Goal: Transaction & Acquisition: Subscribe to service/newsletter

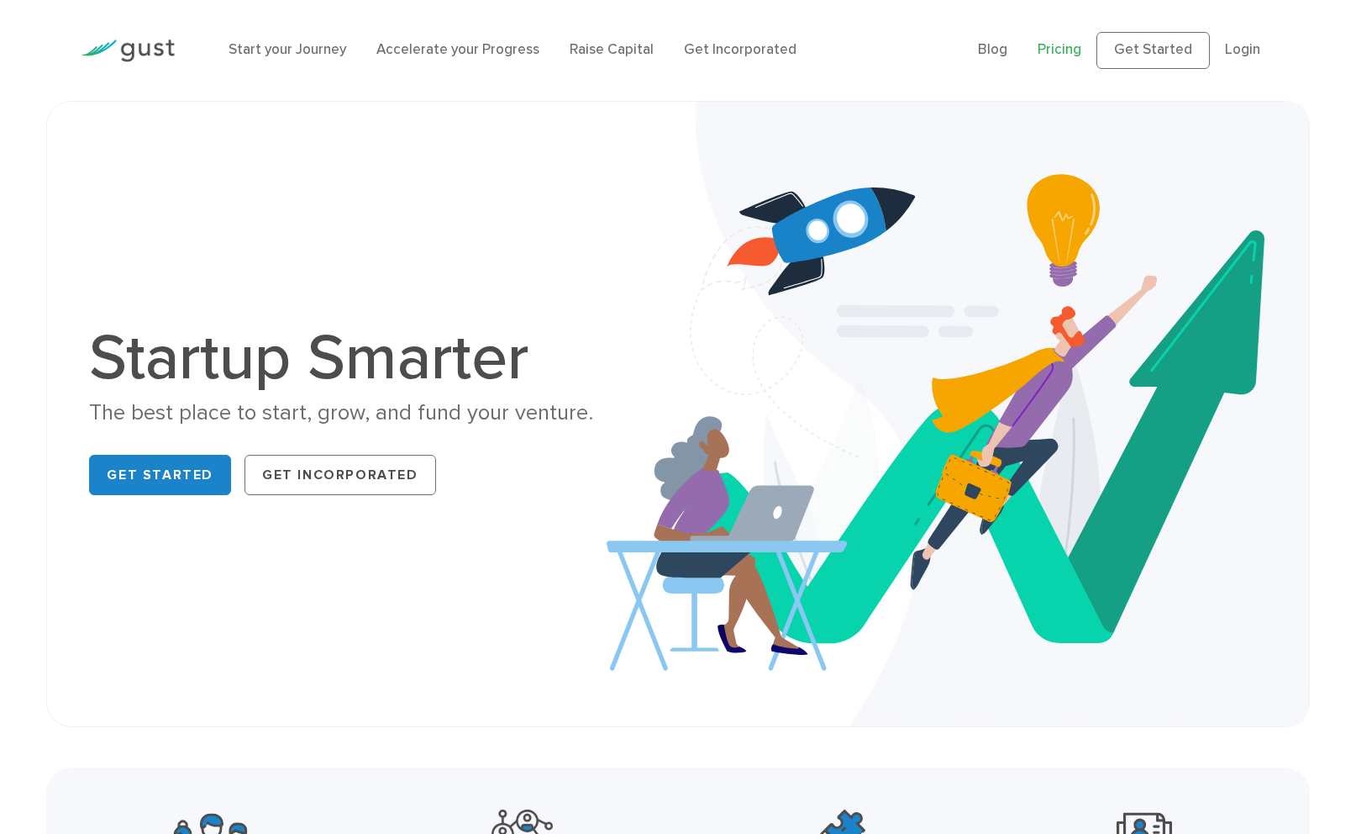
click at [1051, 57] on link "Pricing" at bounding box center [1060, 49] width 44 height 17
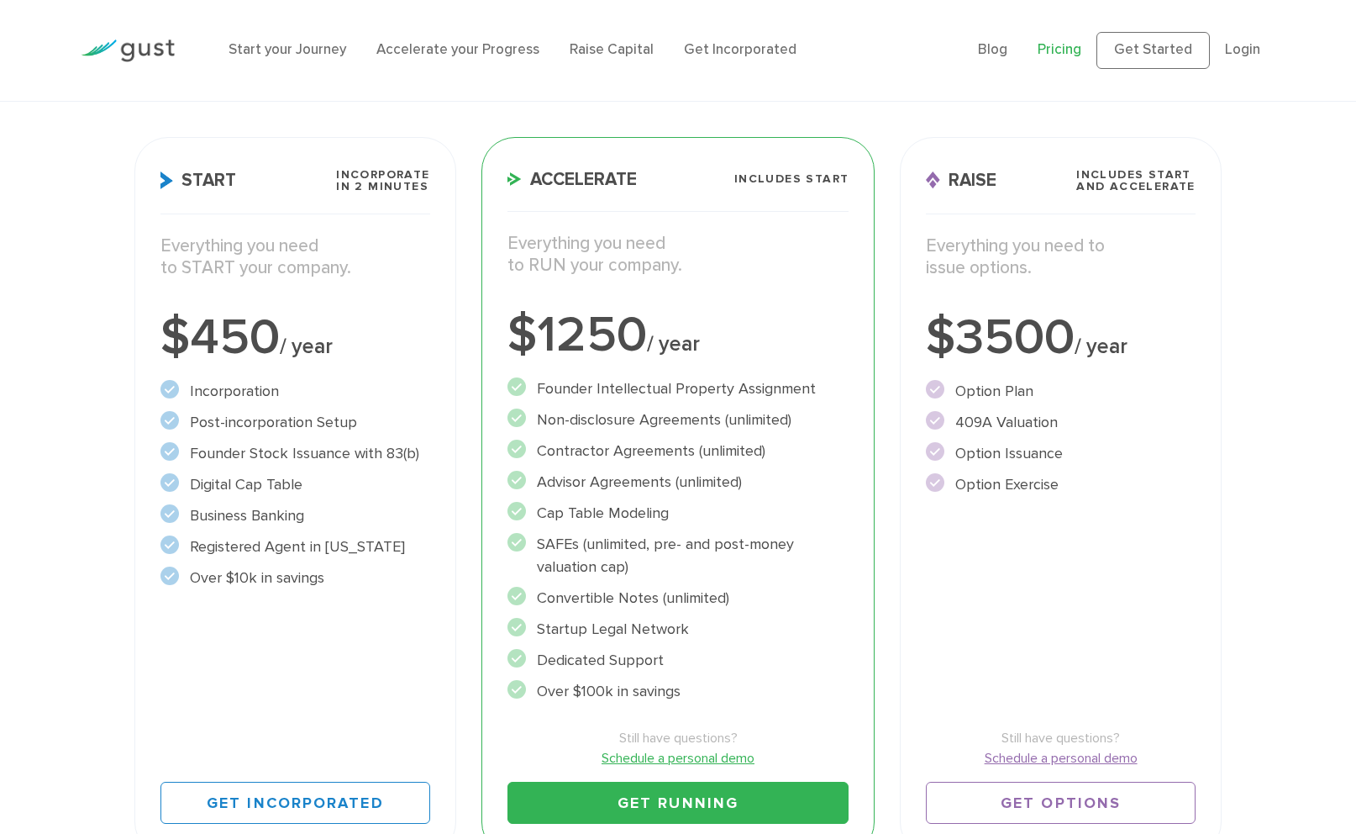
scroll to position [197, 0]
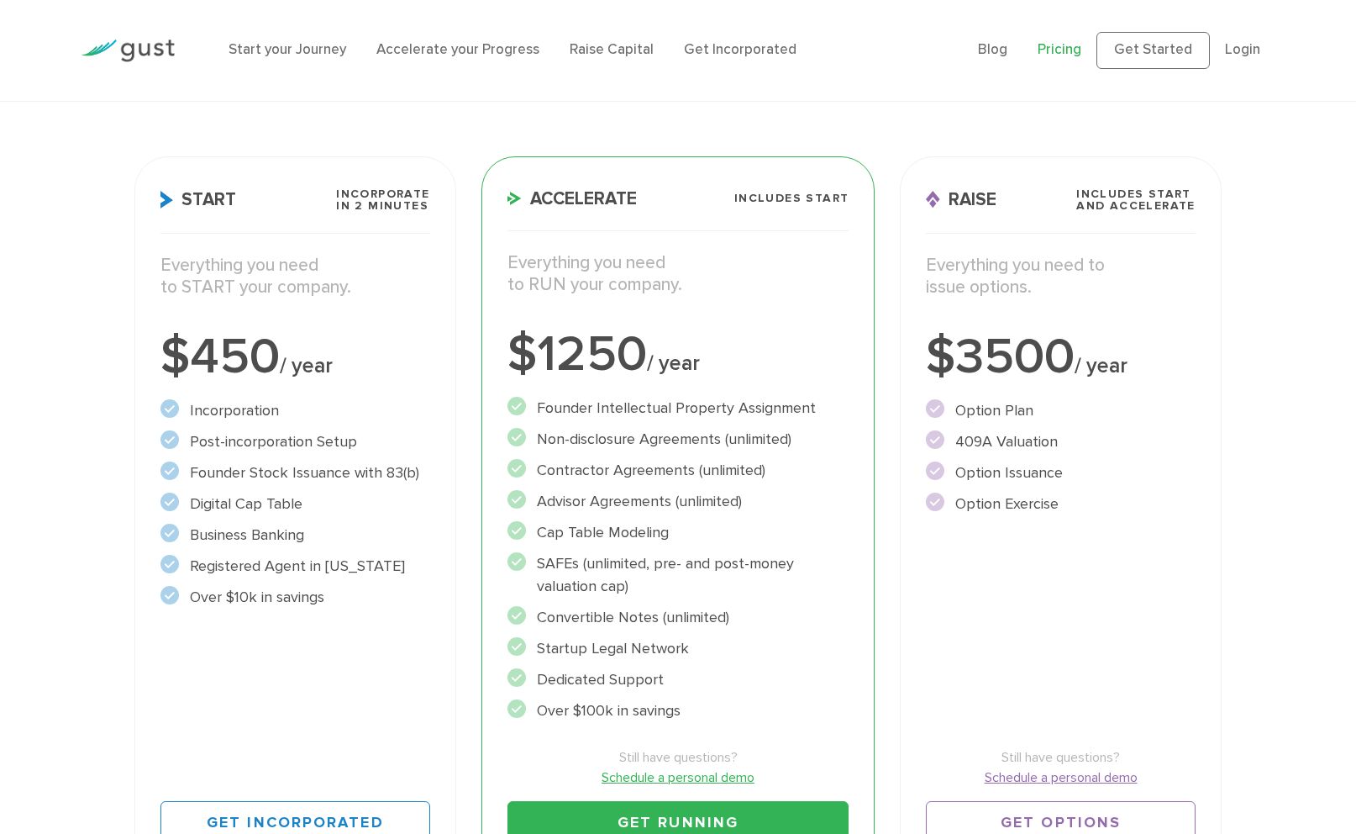
drag, startPoint x: 544, startPoint y: 439, endPoint x: 707, endPoint y: 439, distance: 163.9
click at [707, 439] on li "Non-disclosure Agreements (unlimited)" at bounding box center [679, 439] width 342 height 23
drag, startPoint x: 544, startPoint y: 466, endPoint x: 699, endPoint y: 477, distance: 155.0
click at [699, 477] on li "Contractor Agreements (unlimited)" at bounding box center [679, 470] width 342 height 23
drag, startPoint x: 537, startPoint y: 502, endPoint x: 672, endPoint y: 502, distance: 135.3
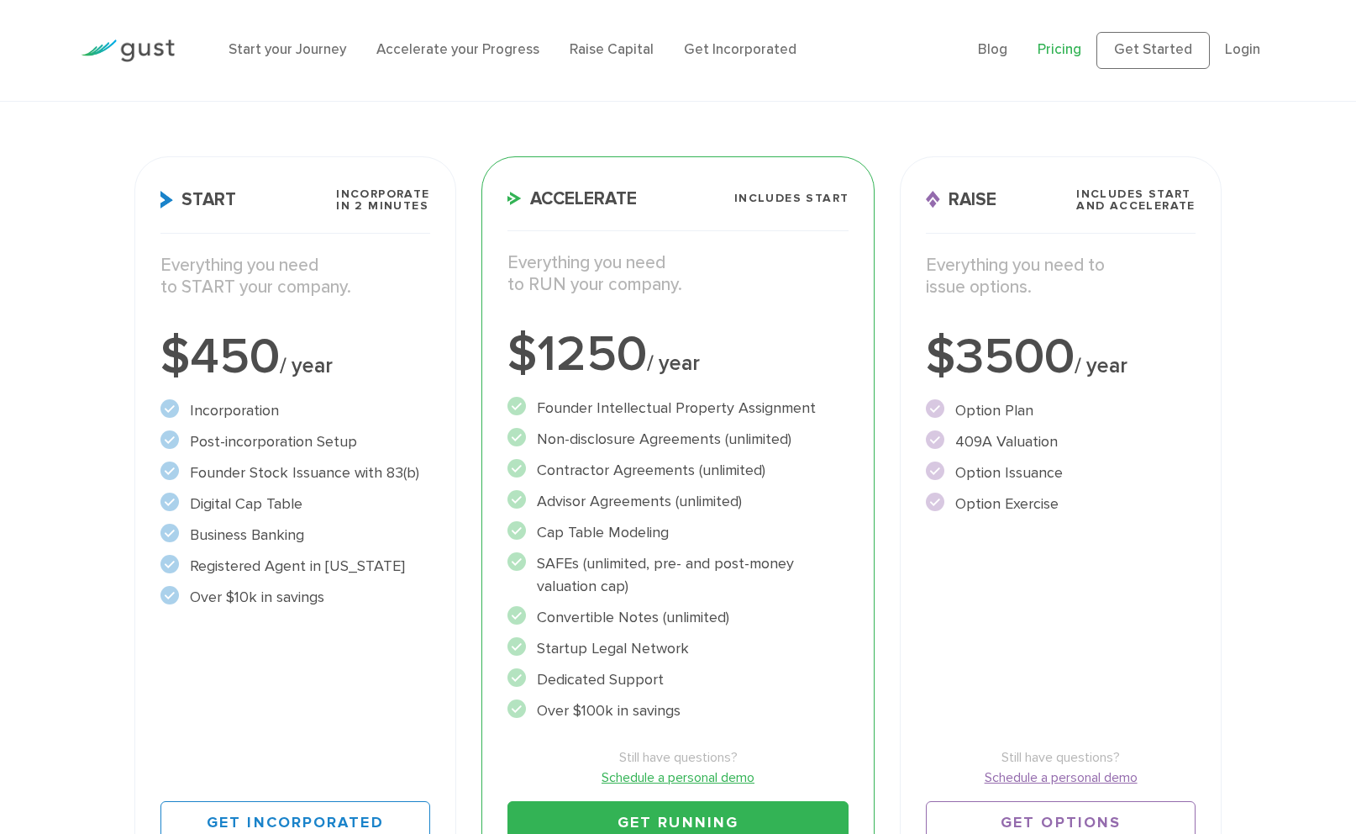
click at [672, 502] on li "Advisor Agreements (unlimited)" at bounding box center [679, 501] width 342 height 23
click at [575, 505] on li "Advisor Agreements (unlimited)" at bounding box center [679, 501] width 342 height 23
drag, startPoint x: 536, startPoint y: 499, endPoint x: 672, endPoint y: 497, distance: 136.1
click at [672, 497] on li "Advisor Agreements (unlimited)" at bounding box center [679, 501] width 342 height 23
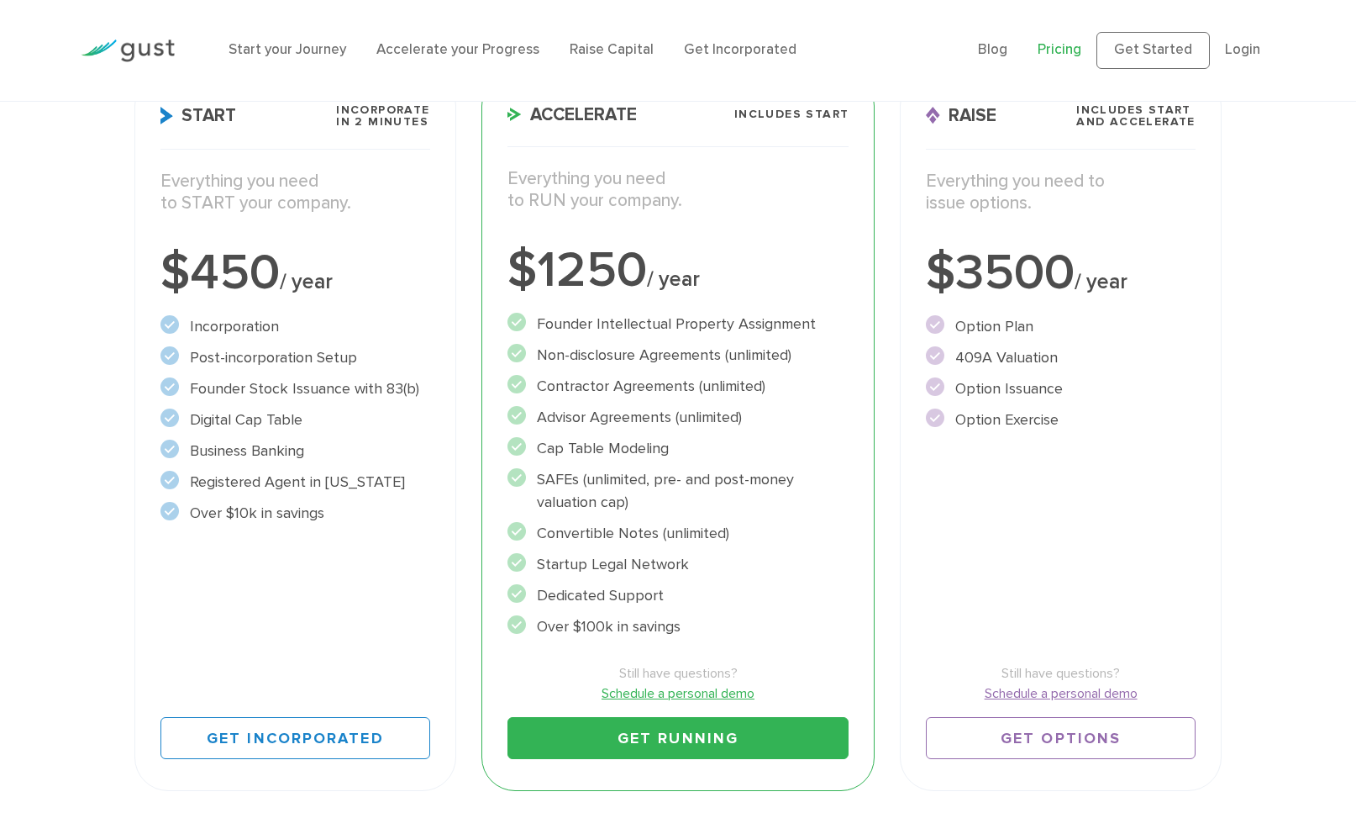
scroll to position [286, 0]
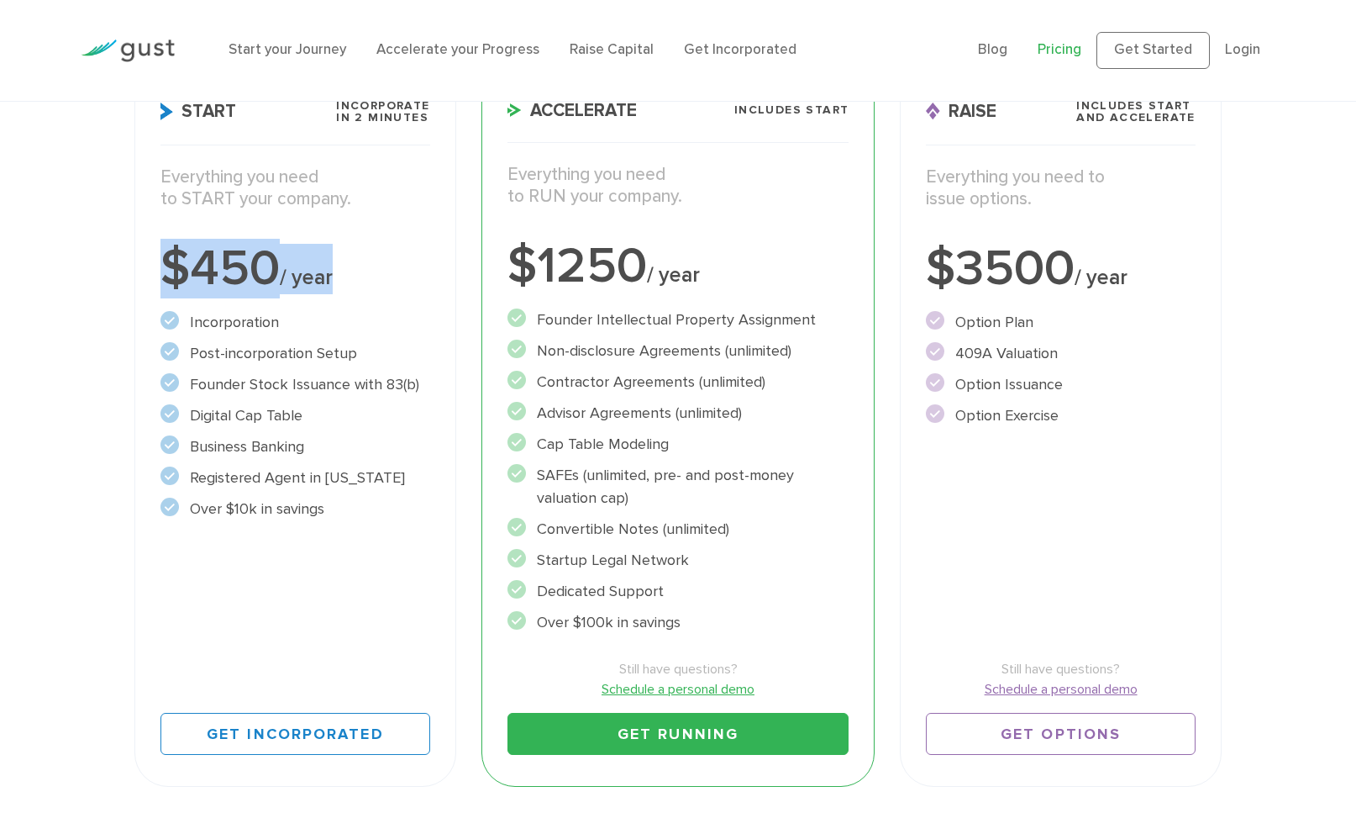
drag, startPoint x: 164, startPoint y: 269, endPoint x: 348, endPoint y: 269, distance: 184.0
click at [348, 269] on div "$450 / year" at bounding box center [294, 269] width 269 height 50
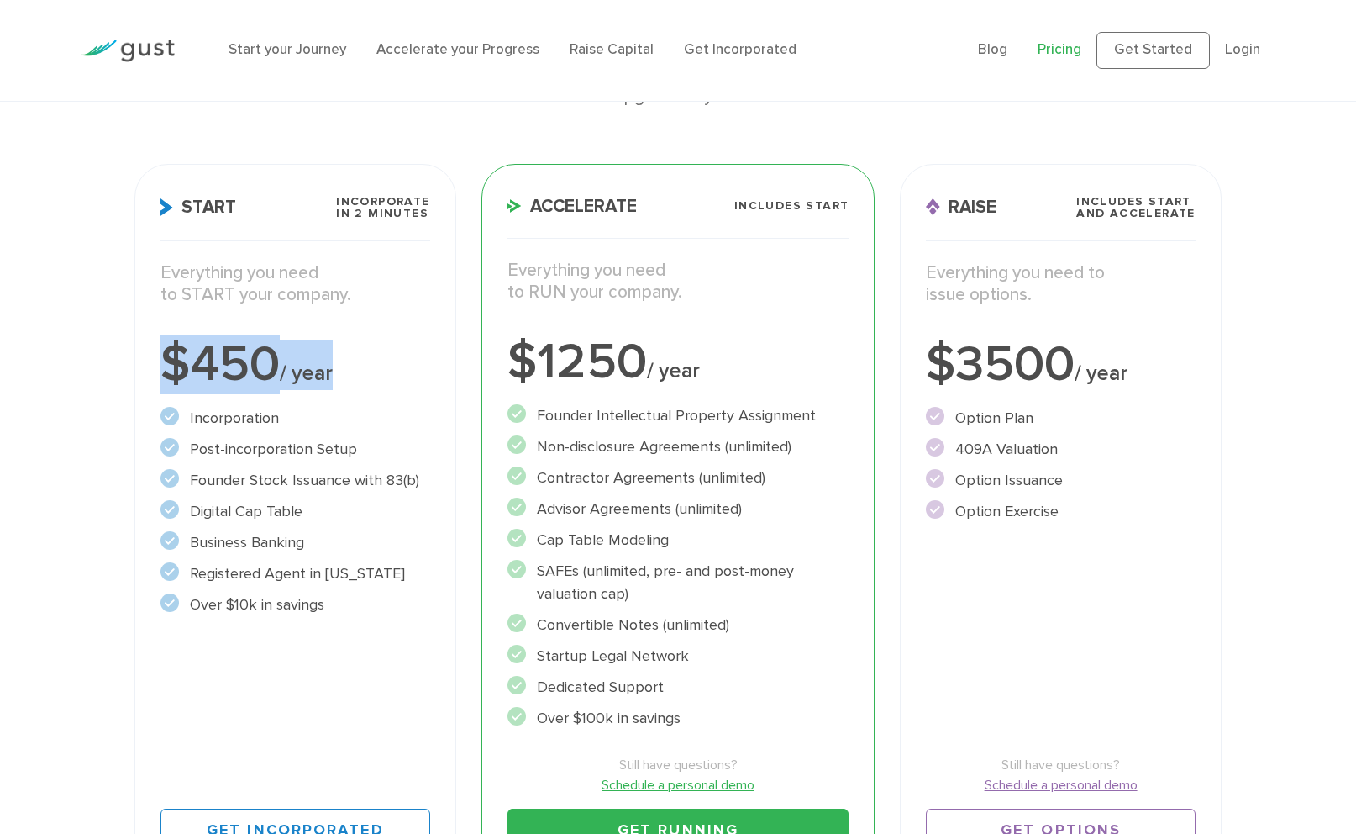
scroll to position [218, 0]
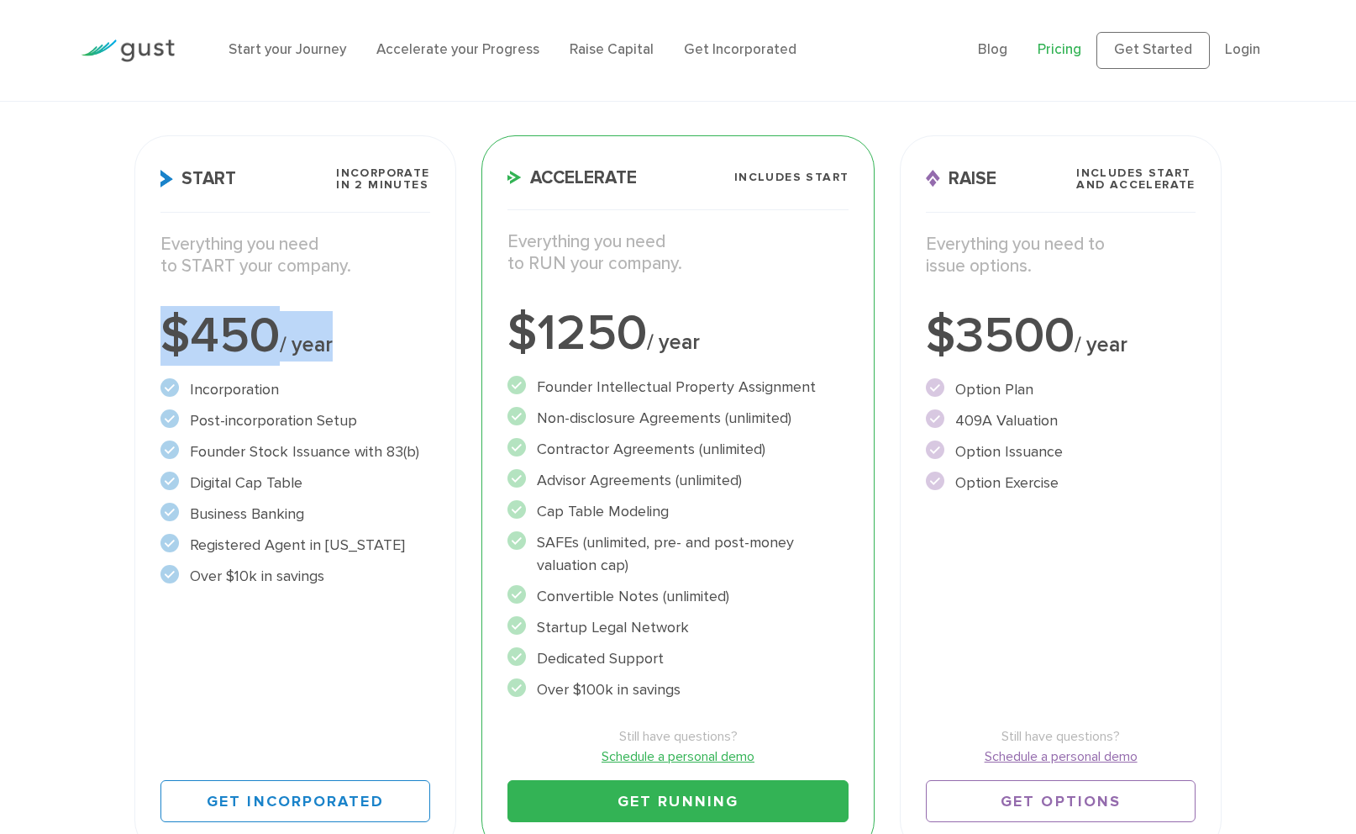
drag, startPoint x: 185, startPoint y: 450, endPoint x: 423, endPoint y: 445, distance: 237.8
click at [423, 445] on li "Founder Stock Issuance with 83(b)" at bounding box center [294, 451] width 269 height 23
drag, startPoint x: 192, startPoint y: 541, endPoint x: 393, endPoint y: 545, distance: 200.9
click at [393, 545] on li "Registered Agent in [US_STATE]" at bounding box center [294, 545] width 269 height 23
click at [345, 107] on div "Choose Your Plan Upgrade anytime Start Incorporate in 2 Minutes Everything you …" at bounding box center [678, 395] width 1112 height 942
